Goal: Task Accomplishment & Management: Use online tool/utility

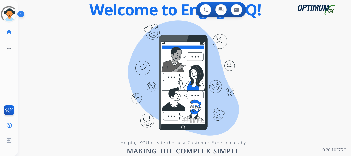
click at [24, 14] on img at bounding box center [21, 15] width 9 height 10
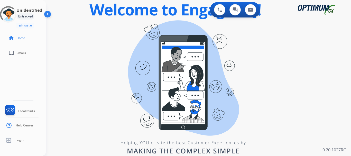
click at [86, 41] on div "swap_horiz Break voice bridge close_fullscreen Connect 3-Way Call merge_type Se…" at bounding box center [192, 30] width 292 height 25
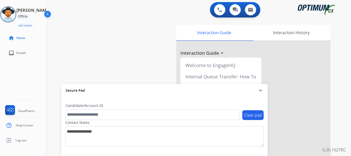
click at [9, 17] on img at bounding box center [8, 14] width 14 height 14
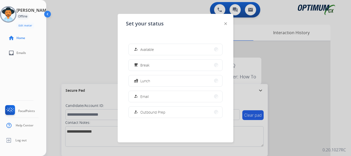
click at [156, 52] on button "how_to_reg Available" at bounding box center [175, 49] width 93 height 11
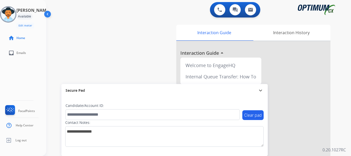
click at [114, 37] on div "swap_horiz Break voice bridge close_fullscreen Connect 3-Way Call merge_type Se…" at bounding box center [192, 125] width 292 height 214
click at [221, 8] on img at bounding box center [219, 9] width 5 height 5
click at [218, 12] on button at bounding box center [219, 9] width 11 height 11
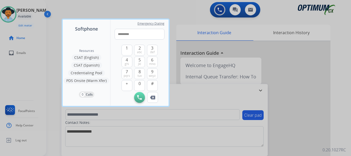
type input "**********"
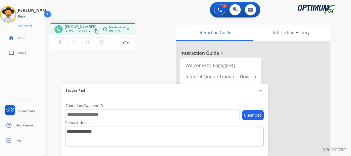
click at [125, 43] on img at bounding box center [125, 42] width 6 height 3
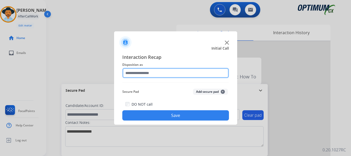
click at [175, 73] on input "text" at bounding box center [175, 73] width 107 height 10
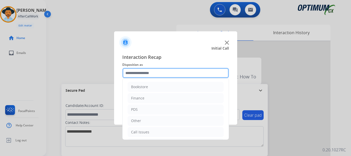
scroll to position [35, 0]
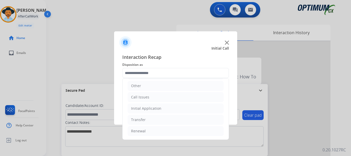
click at [160, 98] on li "Call Issues" at bounding box center [176, 97] width 96 height 10
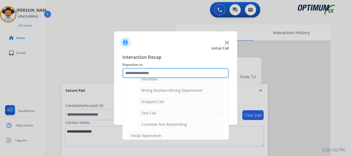
scroll to position [69, 0]
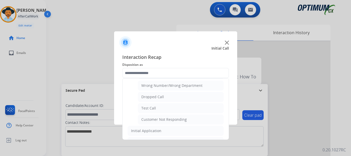
click at [171, 108] on li "Test Call" at bounding box center [180, 108] width 85 height 10
type input "*********"
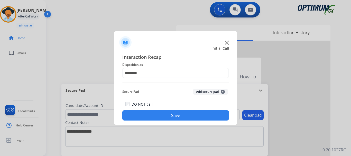
click at [169, 120] on button "Save" at bounding box center [175, 115] width 107 height 10
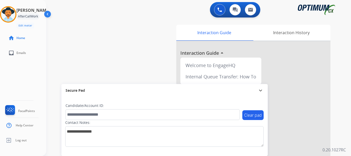
click at [153, 71] on div "swap_horiz Break voice bridge close_fullscreen Connect 3-Way Call merge_type Se…" at bounding box center [192, 125] width 292 height 214
click at [87, 34] on div "swap_horiz Break voice bridge close_fullscreen Connect 3-Way Call merge_type Se…" at bounding box center [192, 125] width 292 height 214
click at [95, 38] on div "swap_horiz Break voice bridge close_fullscreen Connect 3-Way Call merge_type Se…" at bounding box center [192, 125] width 292 height 214
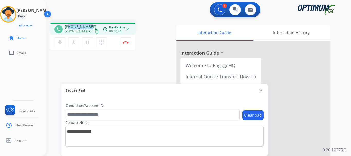
drag, startPoint x: 68, startPoint y: 26, endPoint x: 89, endPoint y: 24, distance: 20.9
click at [89, 24] on span "[PHONE_NUMBER]" at bounding box center [81, 26] width 32 height 5
copy span "5172816317"
click at [113, 8] on div "1 Voice Interactions 0 Chat Interactions 0 Email Interactions" at bounding box center [195, 10] width 286 height 16
drag, startPoint x: 69, startPoint y: 27, endPoint x: 92, endPoint y: 25, distance: 22.7
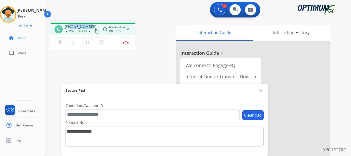
click at [92, 25] on div "[PHONE_NUMBER] [PHONE_NUMBER] content_copy" at bounding box center [82, 29] width 35 height 10
copy span "5172816317"
click at [84, 42] on button "pause Hold" at bounding box center [87, 42] width 11 height 11
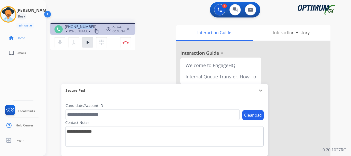
click at [84, 42] on button "play_arrow Hold" at bounding box center [87, 42] width 11 height 11
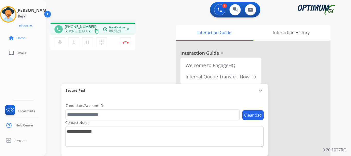
click at [154, 47] on div "phone [PHONE_NUMBER] [PHONE_NUMBER] content_copy access_time Call metrics Queue…" at bounding box center [111, 37] width 122 height 29
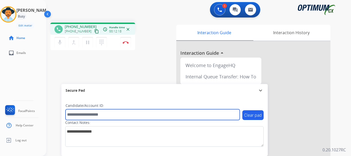
click at [112, 113] on input "text" at bounding box center [152, 114] width 174 height 11
paste input "*******"
type input "*******"
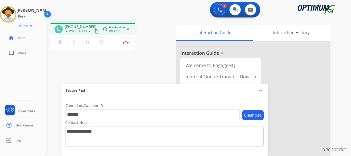
click at [127, 43] on img at bounding box center [125, 42] width 6 height 3
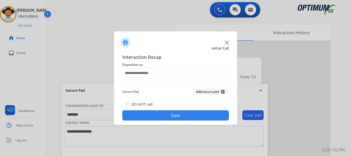
click at [197, 89] on button "Add secure pad +" at bounding box center [210, 92] width 35 height 6
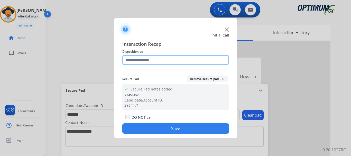
click at [156, 59] on input "text" at bounding box center [175, 60] width 107 height 10
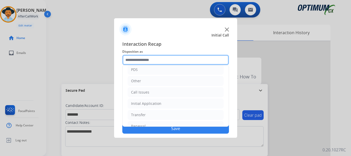
scroll to position [35, 0]
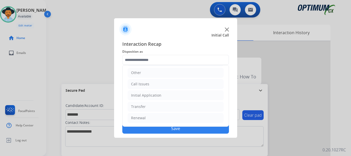
click at [159, 93] on div "Initial Application" at bounding box center [146, 95] width 30 height 5
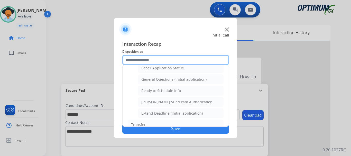
scroll to position [294, 0]
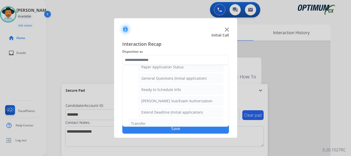
click at [178, 81] on li "General Questions (Initial application)" at bounding box center [180, 78] width 85 height 10
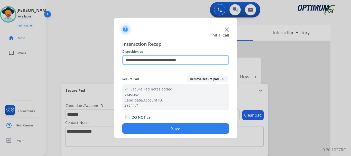
click at [178, 61] on input "**********" at bounding box center [175, 60] width 107 height 10
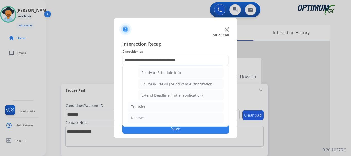
click at [162, 117] on li "Renewal" at bounding box center [176, 118] width 96 height 10
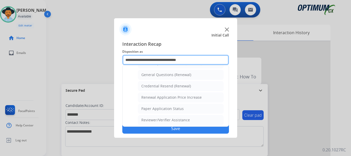
scroll to position [150, 0]
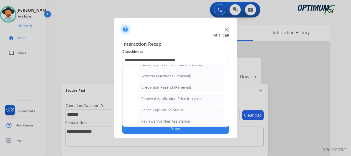
click at [187, 88] on div "Credential Resend (Renewal)" at bounding box center [166, 87] width 50 height 5
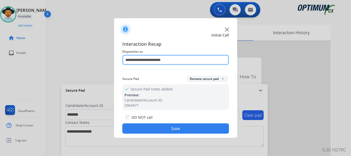
click at [179, 58] on input "**********" at bounding box center [175, 60] width 107 height 10
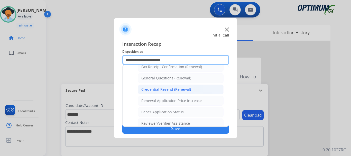
scroll to position [147, 0]
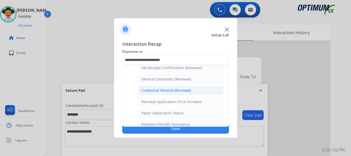
click at [187, 79] on div "General Questions (Renewal)" at bounding box center [166, 78] width 50 height 5
type input "**********"
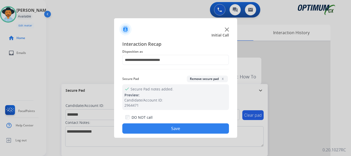
click at [173, 127] on button "Save" at bounding box center [175, 128] width 107 height 10
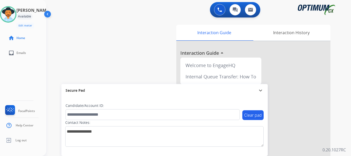
click at [158, 69] on div "swap_horiz Break voice bridge close_fullscreen Connect 3-Way Call merge_type Se…" at bounding box center [192, 125] width 292 height 214
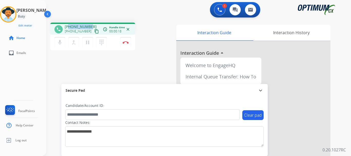
drag, startPoint x: 69, startPoint y: 26, endPoint x: 92, endPoint y: 23, distance: 23.3
click at [92, 23] on div "phone [PHONE_NUMBER] [PHONE_NUMBER] content_copy access_time Call metrics Queue…" at bounding box center [92, 29] width 85 height 12
copy span "6789394411"
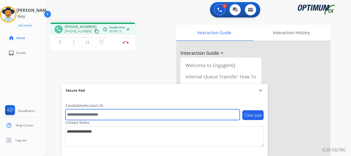
click at [93, 114] on input "text" at bounding box center [152, 114] width 174 height 11
paste input "*******"
type input "*******"
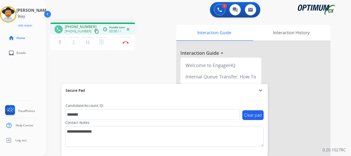
click at [103, 69] on div "phone [PHONE_NUMBER] [PHONE_NUMBER] content_copy access_time Call metrics Queue…" at bounding box center [192, 125] width 292 height 214
click at [126, 45] on button "Disconnect" at bounding box center [125, 42] width 11 height 11
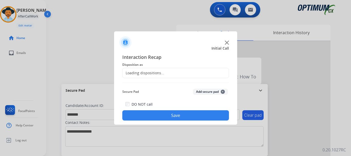
click at [206, 93] on button "Add secure pad +" at bounding box center [210, 92] width 35 height 6
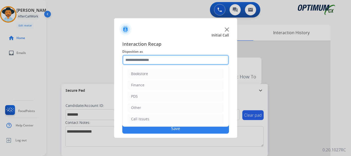
click at [172, 57] on input "text" at bounding box center [175, 60] width 107 height 10
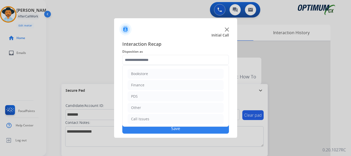
click at [159, 100] on li "PDS" at bounding box center [176, 96] width 96 height 10
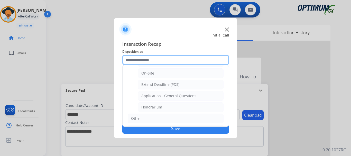
scroll to position [137, 0]
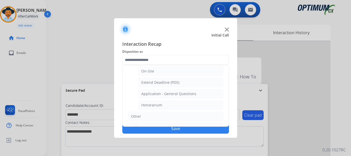
click at [173, 102] on li "Honorarium" at bounding box center [180, 105] width 85 height 10
type input "**********"
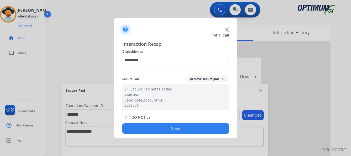
click at [171, 124] on button "Save" at bounding box center [175, 128] width 107 height 10
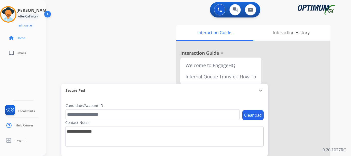
click at [155, 61] on div "swap_horiz Break voice bridge close_fullscreen Connect 3-Way Call merge_type Se…" at bounding box center [192, 125] width 292 height 214
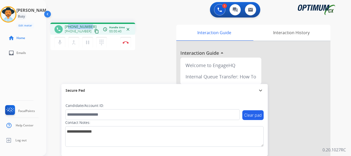
drag, startPoint x: 90, startPoint y: 25, endPoint x: 69, endPoint y: 27, distance: 21.1
click at [69, 27] on div "[PHONE_NUMBER] [PHONE_NUMBER] content_copy" at bounding box center [82, 29] width 35 height 10
copy span "4432356989"
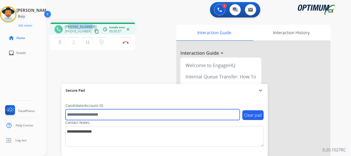
click at [94, 110] on input "text" at bounding box center [152, 114] width 174 height 11
paste input "*******"
type input "*******"
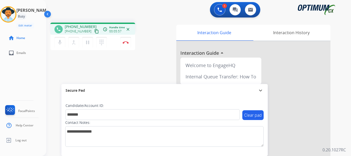
click at [127, 43] on img at bounding box center [125, 42] width 6 height 3
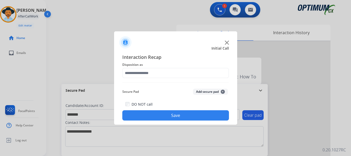
click at [214, 93] on button "Add secure pad +" at bounding box center [210, 92] width 35 height 6
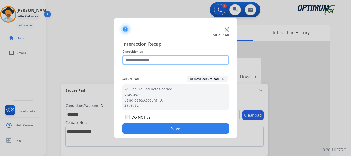
click at [162, 61] on input "text" at bounding box center [175, 60] width 107 height 10
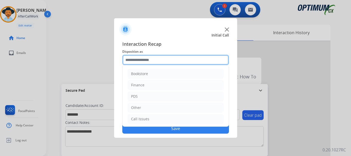
scroll to position [35, 0]
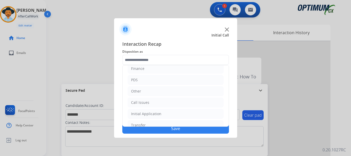
click at [178, 81] on li "PDS" at bounding box center [176, 80] width 96 height 10
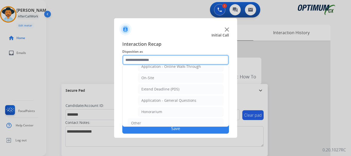
scroll to position [181, 0]
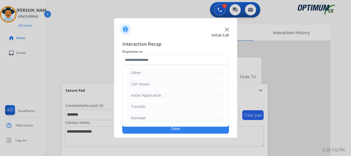
click at [183, 94] on li "Initial Application" at bounding box center [176, 95] width 96 height 10
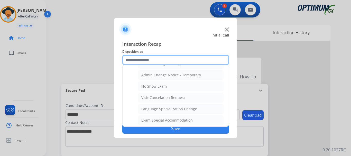
scroll to position [219, 0]
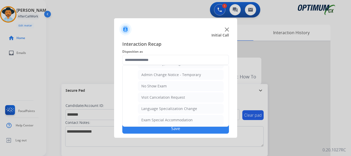
click at [188, 97] on li "Visit Cancelation Request" at bounding box center [180, 97] width 85 height 10
type input "**********"
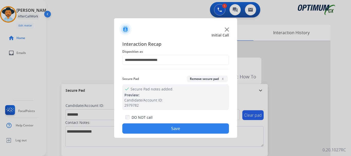
click at [183, 125] on button "Save" at bounding box center [175, 128] width 107 height 10
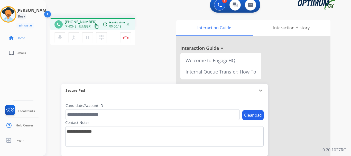
scroll to position [0, 0]
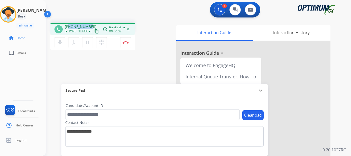
drag, startPoint x: 69, startPoint y: 27, endPoint x: 90, endPoint y: 25, distance: 20.6
click at [90, 25] on div "[PHONE_NUMBER] [PHONE_NUMBER] content_copy" at bounding box center [82, 29] width 35 height 10
copy span "6609531304"
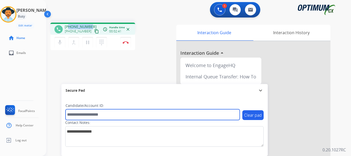
click at [84, 111] on input "text" at bounding box center [152, 114] width 174 height 11
paste input "*******"
type input "*******"
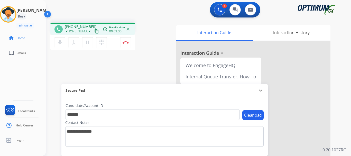
click at [108, 76] on div "phone [PHONE_NUMBER] [PHONE_NUMBER] content_copy access_time Call metrics Queue…" at bounding box center [192, 125] width 292 height 214
click at [139, 56] on div "phone [PHONE_NUMBER] [PHONE_NUMBER] content_copy access_time Call metrics Queue…" at bounding box center [192, 125] width 292 height 214
click at [123, 41] on img at bounding box center [125, 42] width 6 height 3
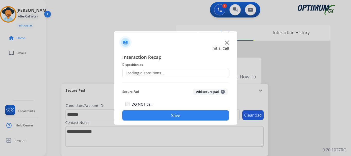
click at [123, 41] on img at bounding box center [125, 42] width 12 height 12
click at [226, 42] on img at bounding box center [227, 43] width 4 height 4
click at [226, 43] on img at bounding box center [227, 43] width 4 height 4
